Goal: Find contact information: Obtain details needed to contact an individual or organization

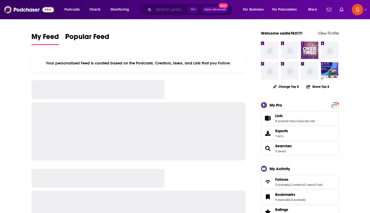
click at [168, 10] on input "Search podcasts, credits, & more..." at bounding box center [170, 9] width 35 height 8
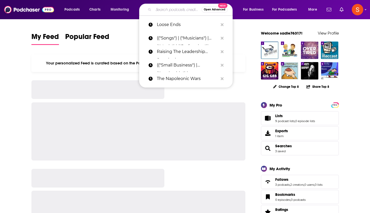
paste input "World Of Warbirds"
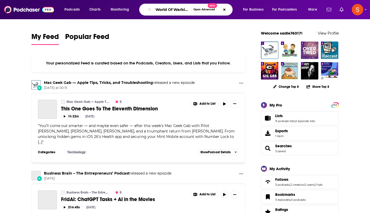
type input "World Of Warbirds"
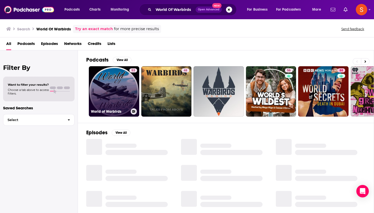
click at [117, 85] on link "53 World of Warbirds" at bounding box center [114, 91] width 50 height 50
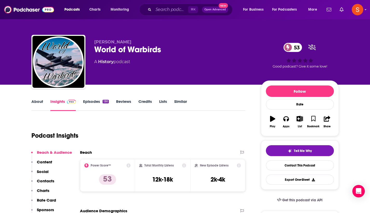
click at [37, 182] on p "Contacts" at bounding box center [45, 180] width 17 height 5
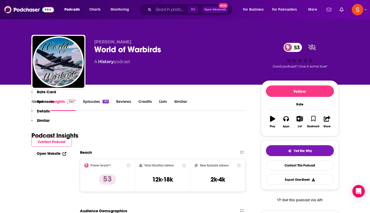
scroll to position [450, 0]
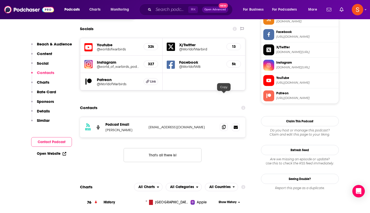
click at [222, 123] on span at bounding box center [224, 127] width 8 height 8
